Goal: Task Accomplishment & Management: Complete application form

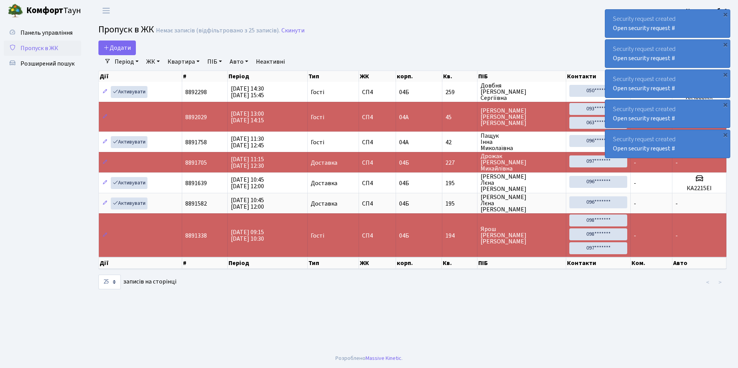
select select "25"
click at [109, 49] on icon at bounding box center [106, 47] width 6 height 6
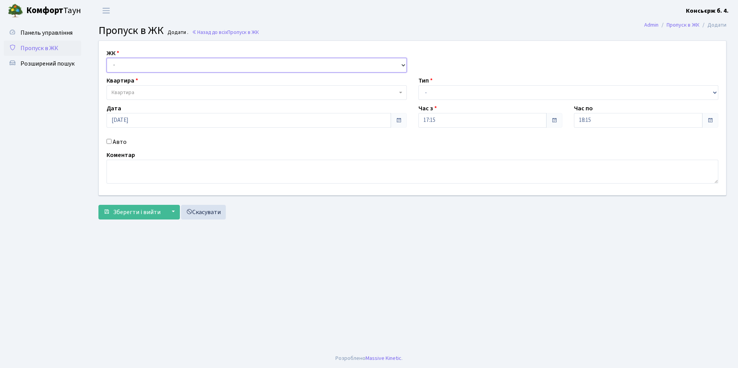
click at [128, 63] on select "- СП4, Столичне шосе, 5" at bounding box center [256, 65] width 300 height 15
select select "325"
click at [106, 58] on select "- СП4, Столичне шосе, 5" at bounding box center [256, 65] width 300 height 15
select select
click at [120, 91] on span "Квартира" at bounding box center [122, 93] width 23 height 8
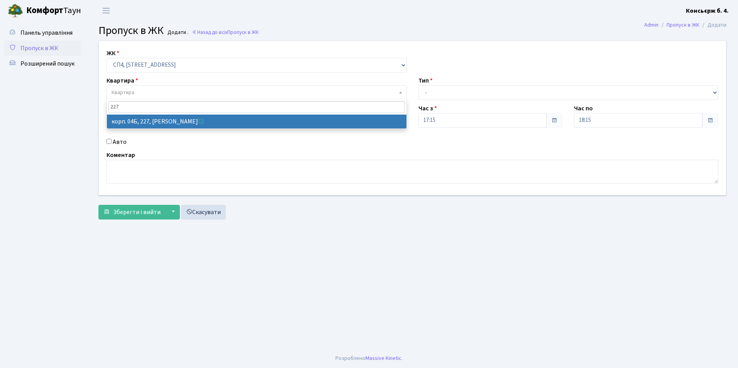
type input "227"
select select "21255"
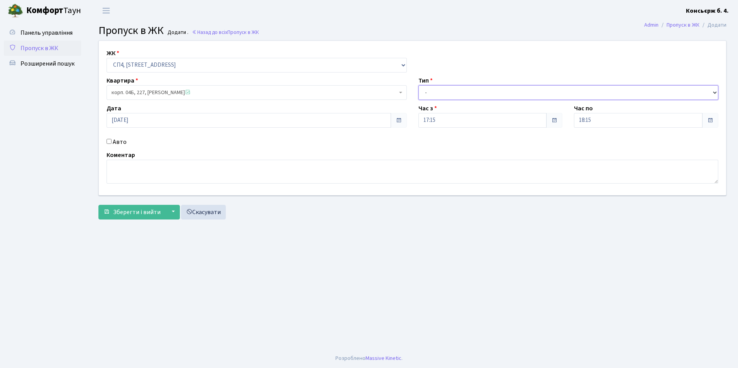
click at [465, 91] on select "- Доставка Таксі Гості Сервіс" at bounding box center [568, 92] width 300 height 15
select select "1"
click at [418, 85] on select "- Доставка Таксі Гості Сервіс" at bounding box center [568, 92] width 300 height 15
click at [111, 141] on input "Авто" at bounding box center [108, 141] width 5 height 5
checkbox input "true"
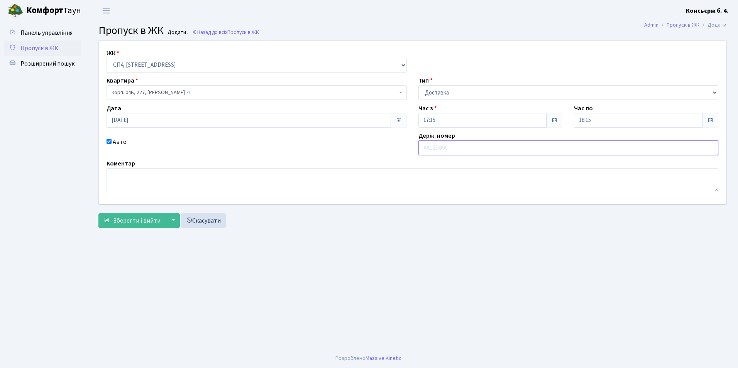
click at [441, 147] on input "text" at bounding box center [568, 147] width 300 height 15
type input "шурік"
click at [135, 221] on span "Зберегти і вийти" at bounding box center [136, 220] width 47 height 8
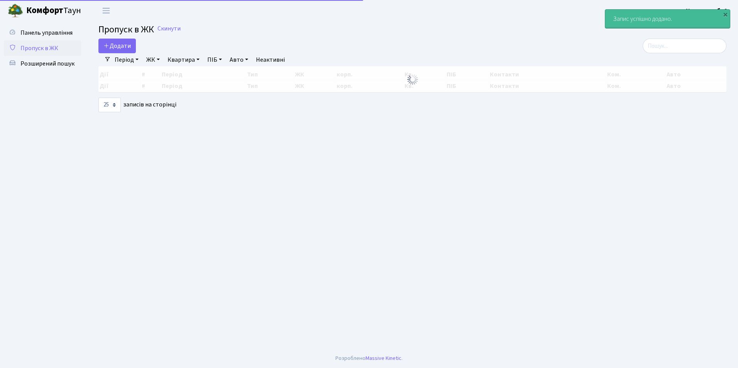
select select "25"
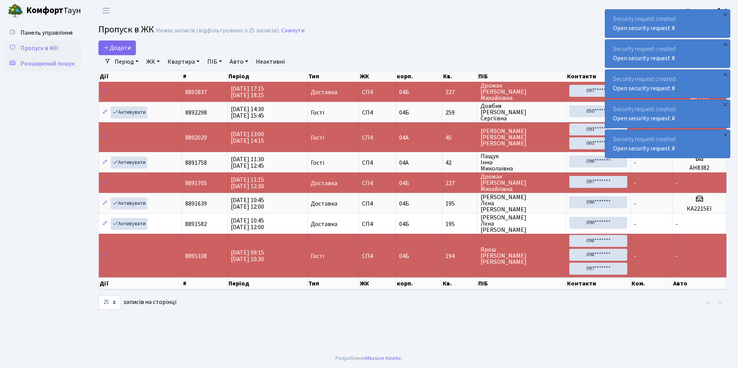
click at [41, 64] on span "Розширений пошук" at bounding box center [47, 63] width 54 height 8
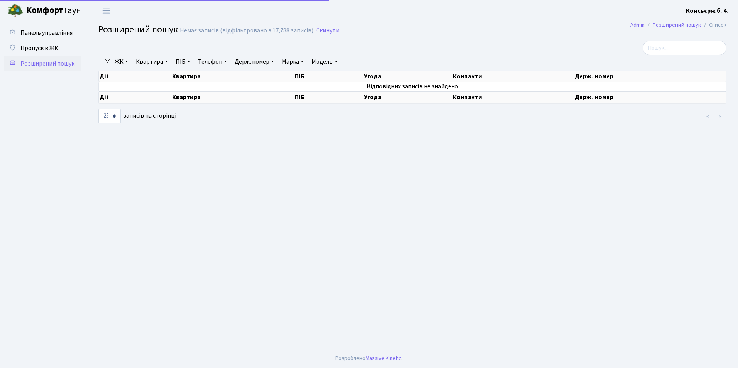
select select "25"
click at [41, 47] on span "Пропуск в ЖК" at bounding box center [39, 48] width 38 height 8
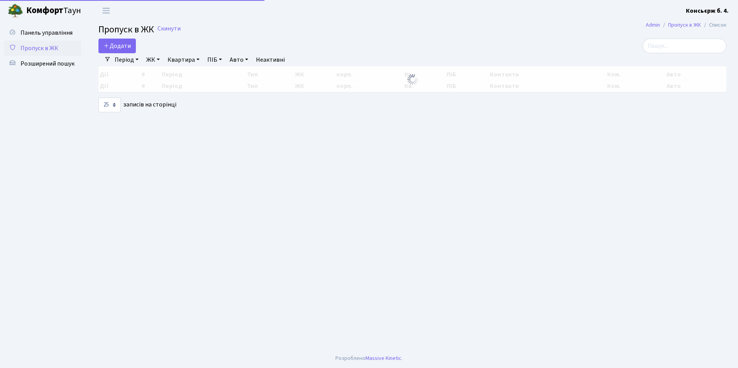
select select "25"
